Goal: Transaction & Acquisition: Purchase product/service

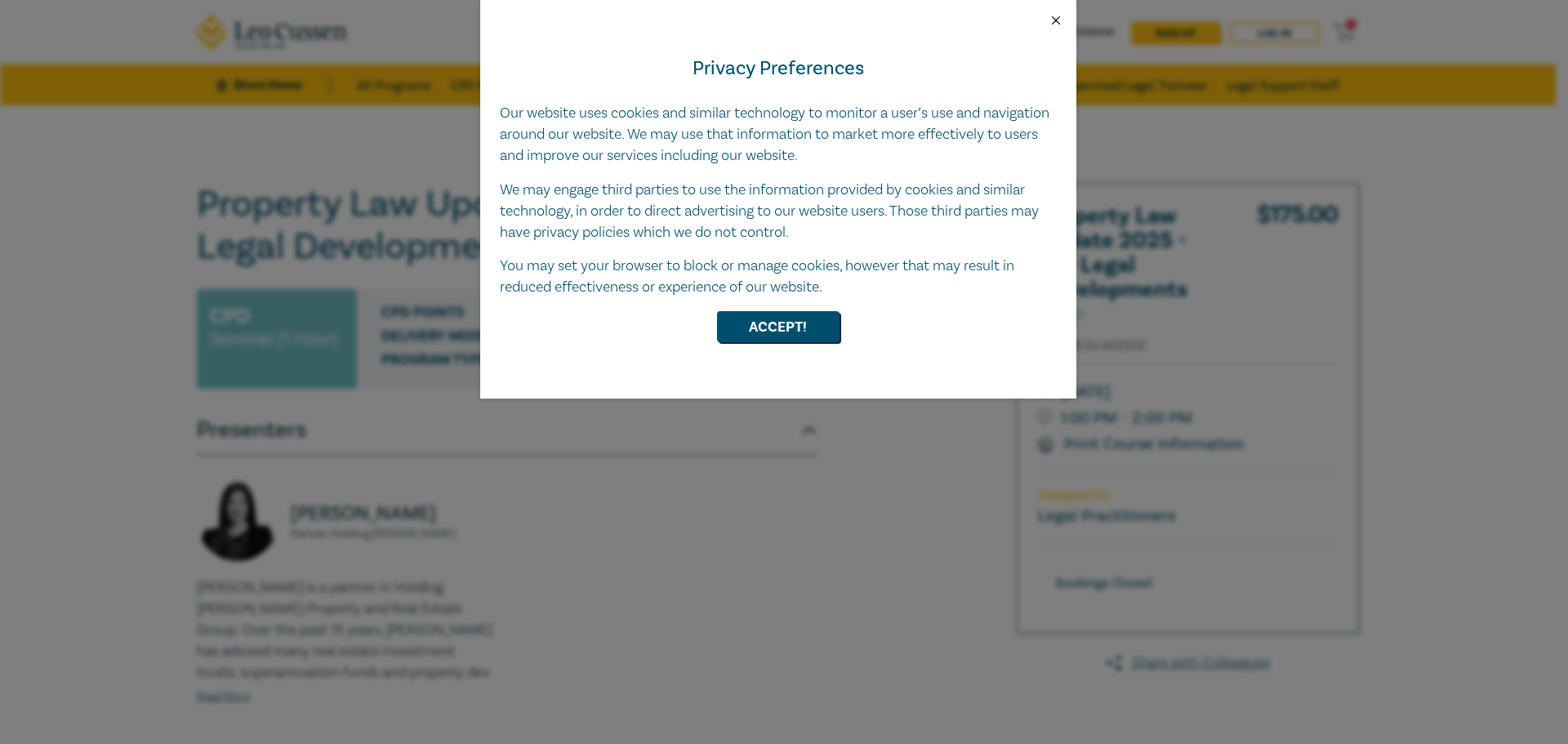
click at [1051, 17] on button "Close" at bounding box center [1056, 20] width 14 height 14
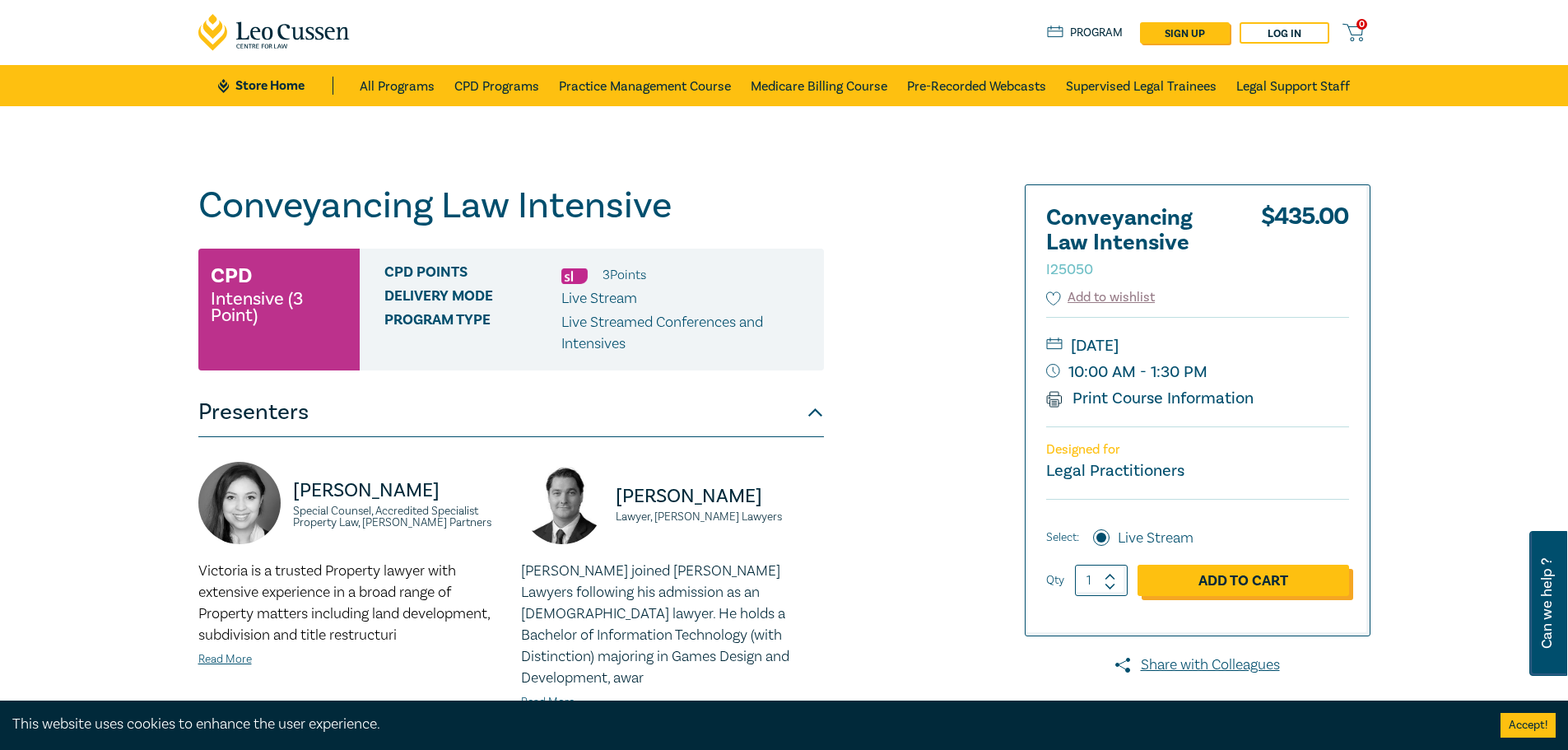
click at [1201, 576] on link "Add to Cart" at bounding box center [1243, 580] width 211 height 32
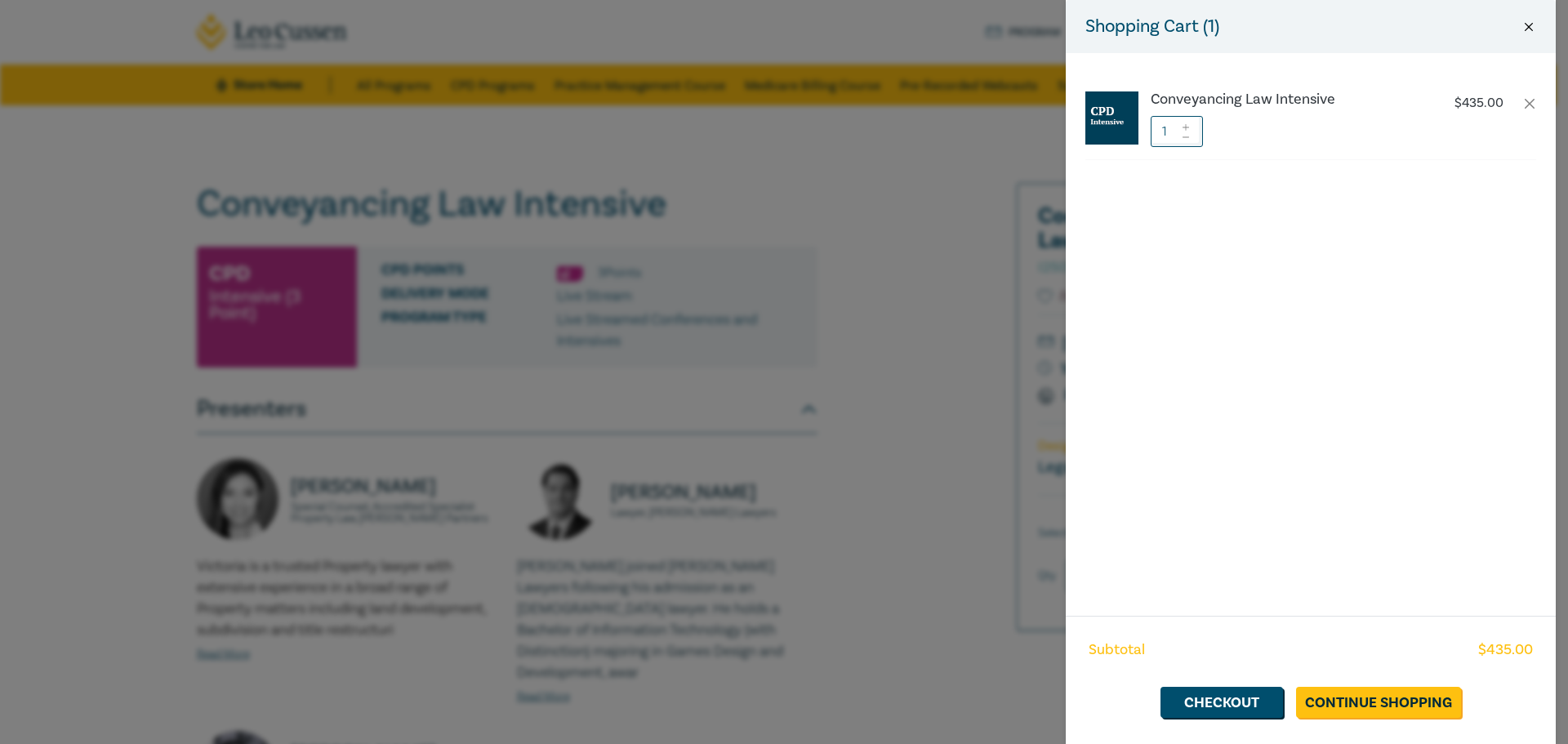
click at [1529, 25] on button "Close" at bounding box center [1528, 26] width 14 height 14
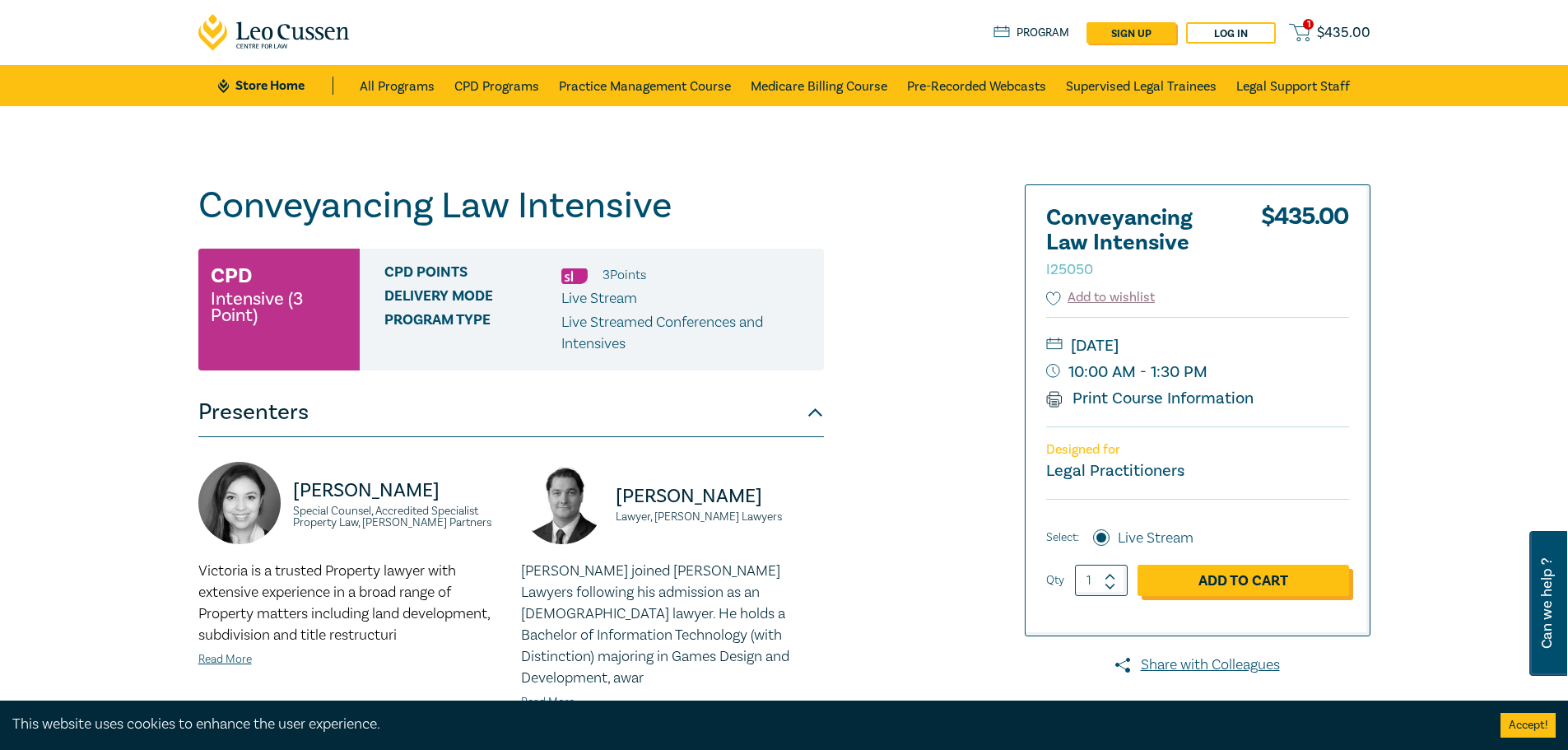
click at [1237, 590] on link "Add to Cart" at bounding box center [1243, 580] width 211 height 32
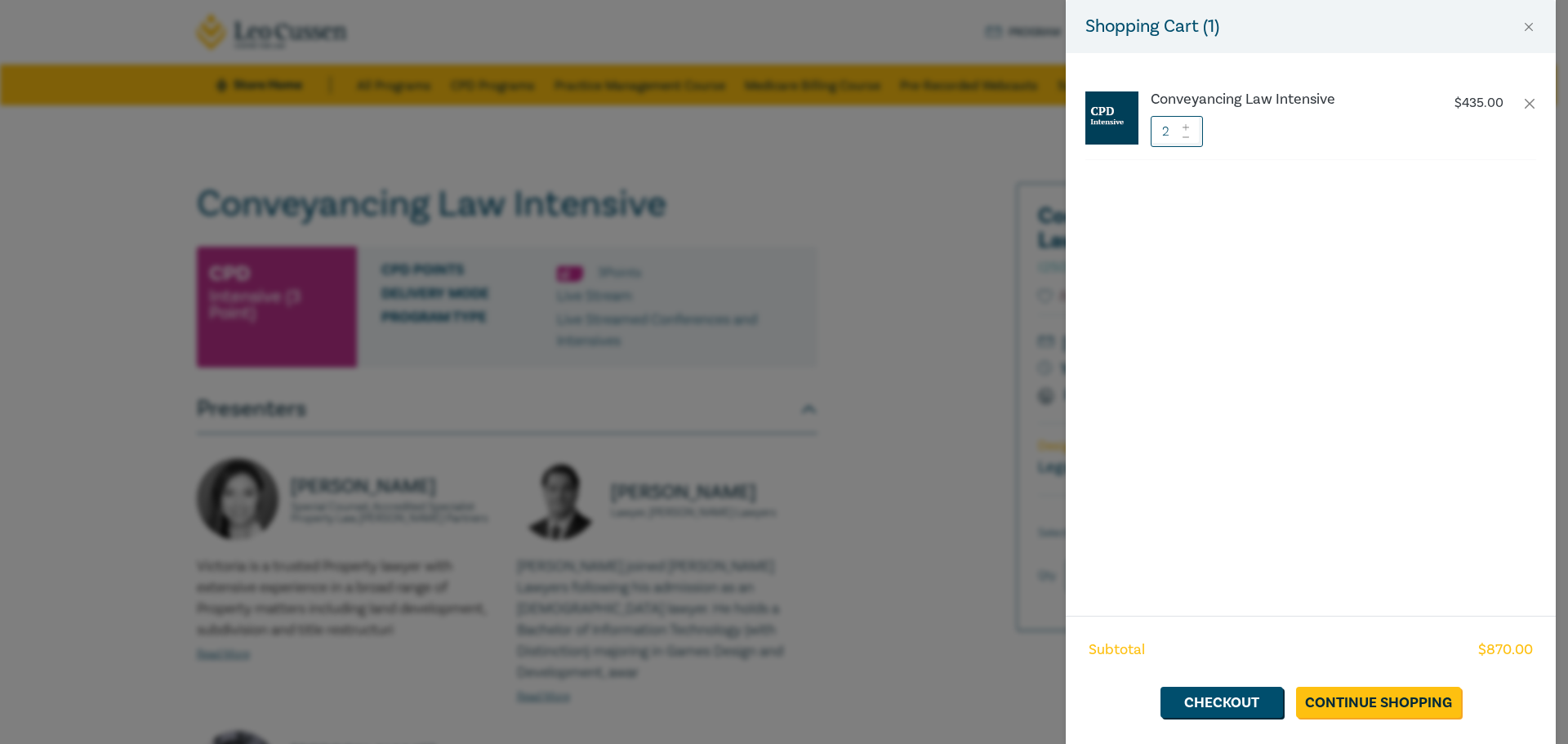
click at [1182, 139] on icon at bounding box center [1185, 138] width 11 height 7
click at [1216, 704] on link "Checkout" at bounding box center [1221, 702] width 122 height 31
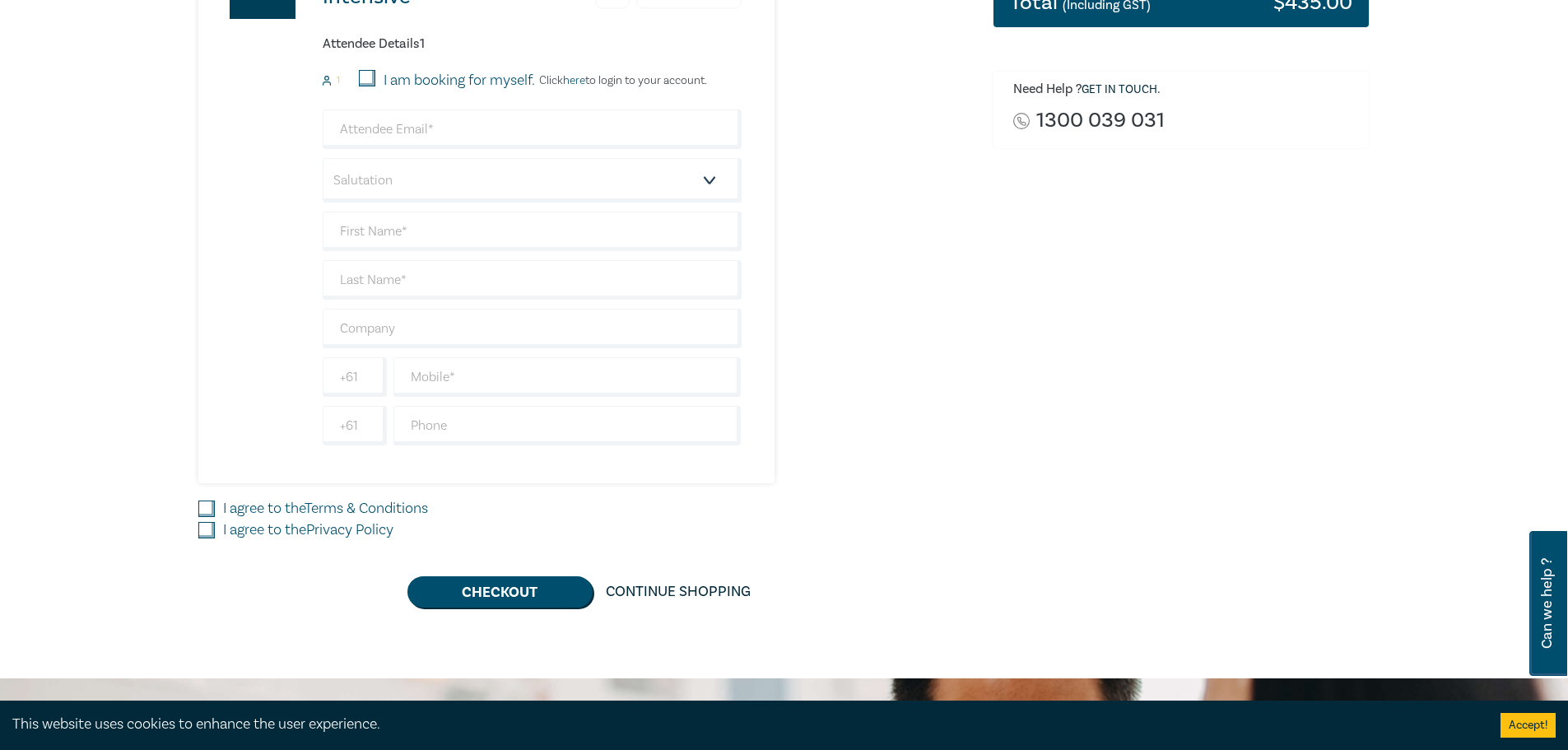
scroll to position [330, 0]
